Goal: Task Accomplishment & Management: Manage account settings

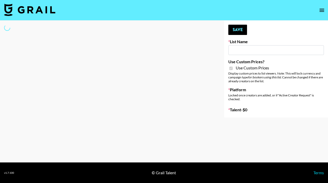
type input "FigMe and MegaMe filters - Airbrush"
checkbox input "true"
select select "Brand"
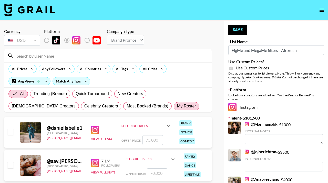
click at [177, 104] on span "My Roster" at bounding box center [186, 106] width 19 height 6
click at [177, 106] on input "My Roster" at bounding box center [177, 106] width 0 height 0
radio input "true"
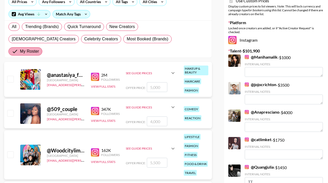
scroll to position [71, 0]
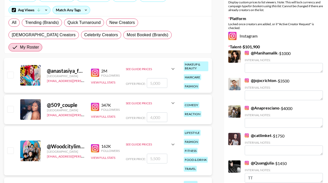
click at [9, 72] on input "checkbox" at bounding box center [10, 75] width 6 height 6
checkbox input "true"
type input "5000"
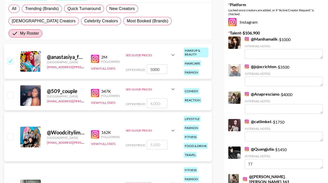
scroll to position [86, 0]
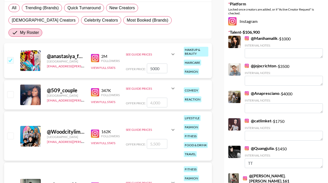
click at [12, 91] on input "checkbox" at bounding box center [10, 94] width 6 height 6
checkbox input "true"
type input "4000"
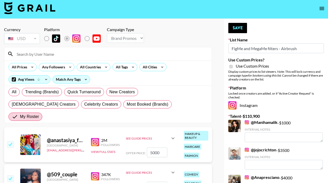
scroll to position [0, 0]
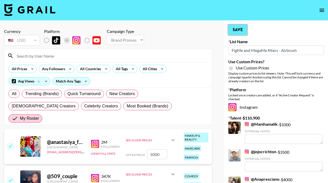
click at [236, 30] on button "Save" at bounding box center [238, 30] width 19 height 10
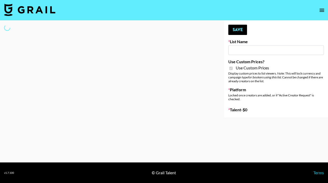
type input "House of Fab ([DATE])"
checkbox input "true"
select select "Brand"
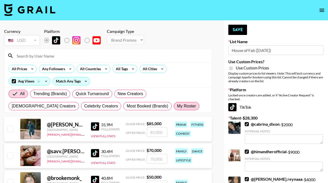
click at [177, 105] on span "My Roster" at bounding box center [186, 106] width 19 height 6
click at [177, 106] on input "My Roster" at bounding box center [177, 106] width 0 height 0
radio input "true"
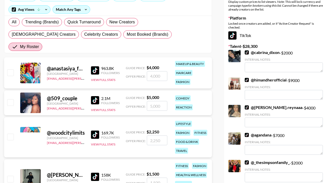
scroll to position [79, 0]
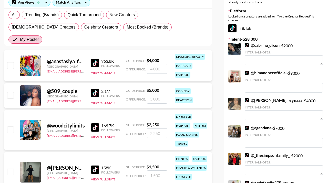
click at [13, 92] on input "checkbox" at bounding box center [10, 95] width 6 height 6
checkbox input "true"
type input "5000"
click at [11, 126] on input "checkbox" at bounding box center [10, 129] width 6 height 6
checkbox input "true"
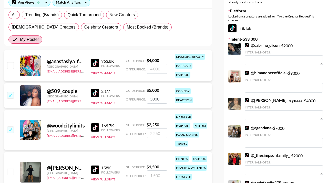
type input "2250"
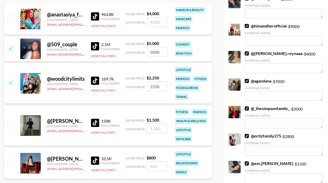
scroll to position [125, 0]
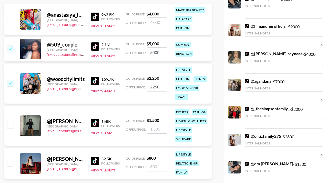
click at [12, 122] on input "checkbox" at bounding box center [10, 125] width 6 height 6
checkbox input "true"
type input "1500"
click at [11, 160] on input "checkbox" at bounding box center [10, 163] width 6 height 6
checkbox input "true"
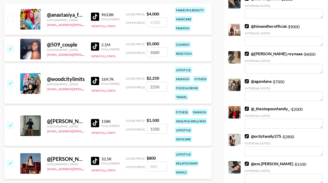
type input "800"
drag, startPoint x: 158, startPoint y: 154, endPoint x: 137, endPoint y: 154, distance: 20.0
click at [137, 161] on div "Offer Price: 800" at bounding box center [147, 166] width 42 height 10
checkbox input "false"
checkbox input "true"
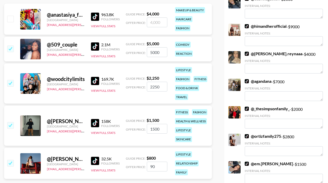
type input "9"
checkbox input "false"
checkbox input "true"
type input "900"
click at [168, 180] on div "Currency USD USD ​ Platform Campaign Type Choose Type... Song Promos Brand Prom…" at bounding box center [108, 98] width 216 height 407
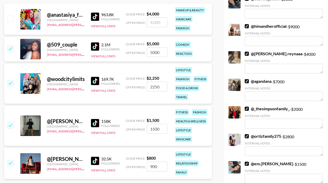
scroll to position [0, 0]
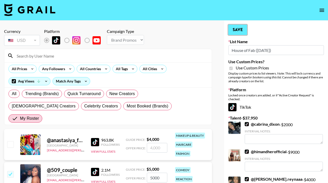
click at [240, 31] on button "Save" at bounding box center [238, 30] width 19 height 10
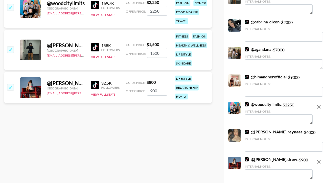
scroll to position [282, 0]
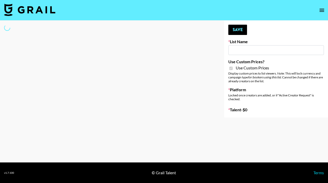
type input "Cancerguard (9th Sept)"
checkbox input "true"
select select "Brand"
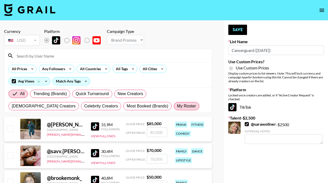
click at [177, 106] on span "My Roster" at bounding box center [186, 106] width 19 height 6
click at [177, 106] on input "My Roster" at bounding box center [177, 106] width 0 height 0
radio input "true"
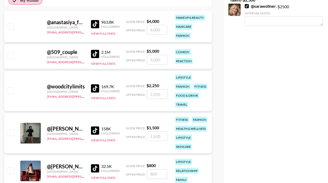
scroll to position [124, 0]
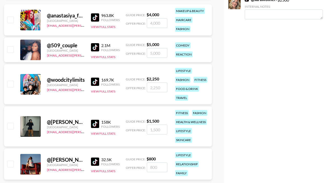
click at [12, 81] on input "checkbox" at bounding box center [10, 84] width 6 height 6
checkbox input "true"
type input "2250"
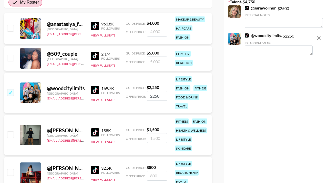
scroll to position [98, 0]
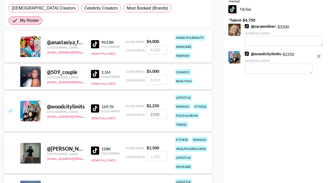
click at [261, 65] on textarea at bounding box center [279, 69] width 68 height 10
type textarea "Husband has had skin cancer removed multiple times & she talks about it"
click at [299, 84] on div "Your changes have been saved! Save List Name Cancerguard (9th Sept) Use Custom …" at bounding box center [276, 67] width 104 height 289
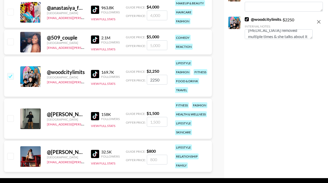
scroll to position [0, 0]
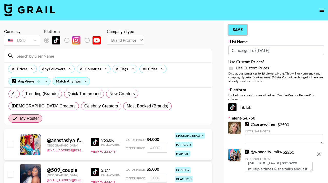
click at [233, 28] on button "Save" at bounding box center [238, 30] width 19 height 10
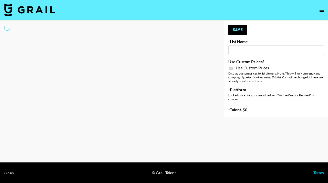
type input "ByHeart (9th Sept)"
checkbox input "true"
select select "Brand"
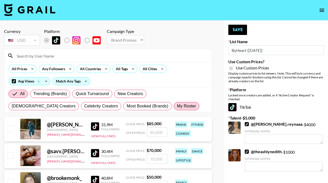
click at [177, 107] on span "My Roster" at bounding box center [186, 106] width 19 height 6
click at [177, 106] on input "My Roster" at bounding box center [177, 106] width 0 height 0
radio input "true"
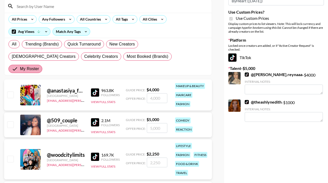
scroll to position [67, 0]
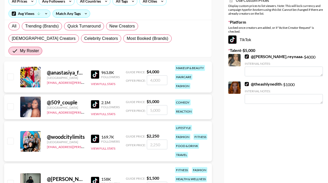
click at [12, 103] on input "checkbox" at bounding box center [10, 106] width 6 height 6
checkbox input "true"
type input "5000"
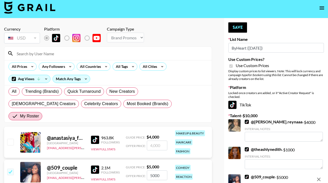
scroll to position [117, 0]
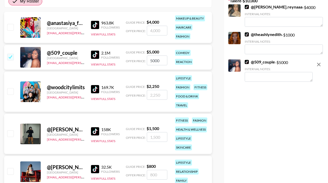
click at [249, 80] on textarea at bounding box center [279, 77] width 68 height 10
type textarea "Has a 2 month old"
click at [262, 105] on div "Your changes have been saved! Save List Name ByHeart (9th Sept) Use Custom Pric…" at bounding box center [276, 48] width 104 height 289
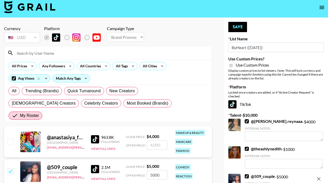
scroll to position [0, 0]
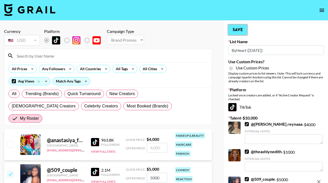
click at [237, 31] on button "Save" at bounding box center [238, 30] width 19 height 10
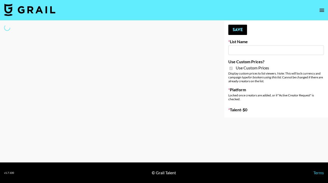
type input "Super Power ([DATE])"
checkbox input "true"
select select "Brand"
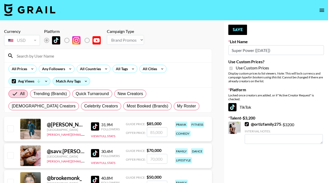
scroll to position [6, 0]
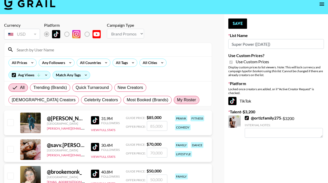
click at [177, 97] on span "My Roster" at bounding box center [186, 100] width 19 height 6
click at [177, 100] on input "My Roster" at bounding box center [177, 100] width 0 height 0
radio input "true"
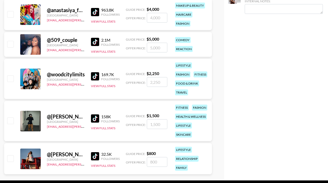
scroll to position [135, 0]
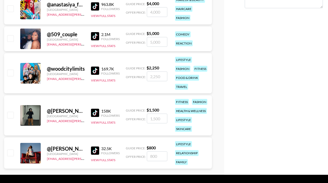
click at [11, 112] on input "checkbox" at bounding box center [10, 115] width 6 height 6
checkbox input "true"
type input "1500"
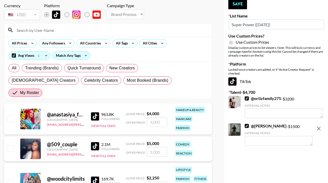
scroll to position [0, 0]
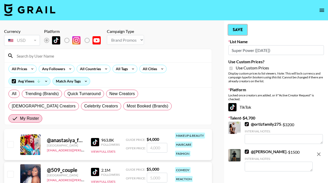
click at [235, 28] on button "Save" at bounding box center [238, 30] width 19 height 10
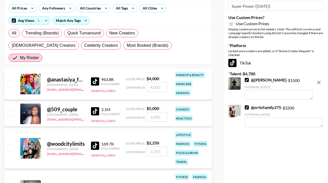
scroll to position [27, 0]
